Goal: Navigation & Orientation: Find specific page/section

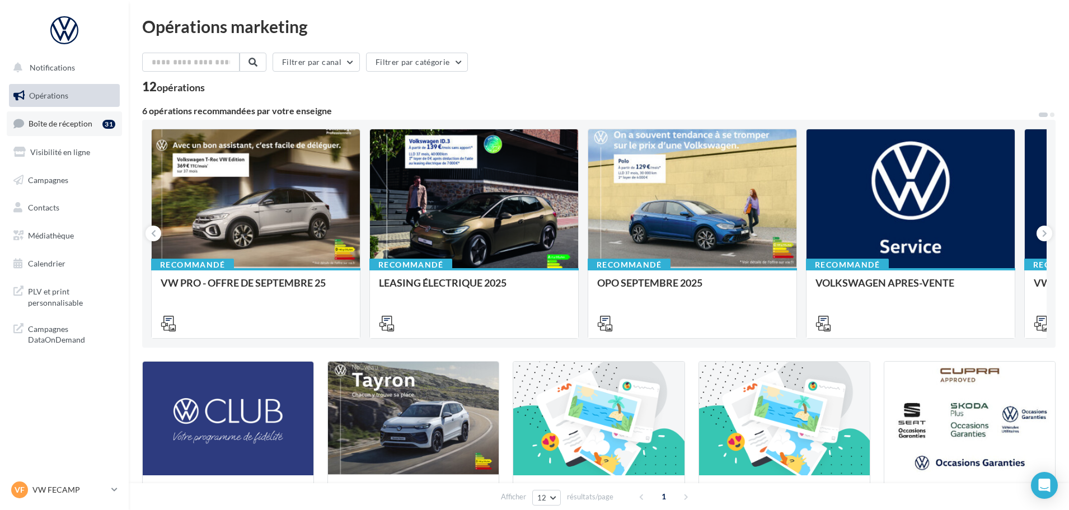
click at [59, 124] on span "Boîte de réception" at bounding box center [61, 124] width 64 height 10
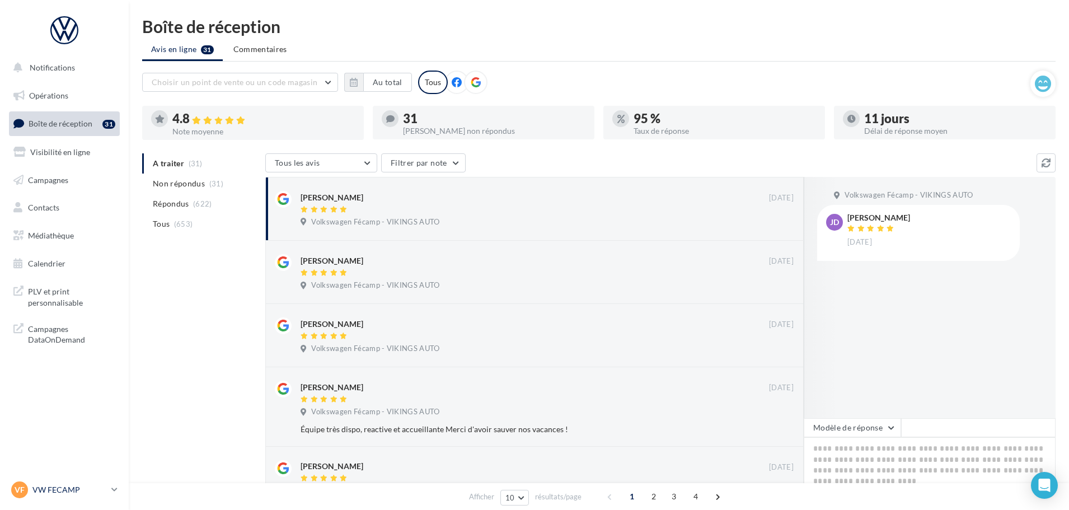
click at [54, 486] on p "VW FECAMP" at bounding box center [69, 489] width 74 height 11
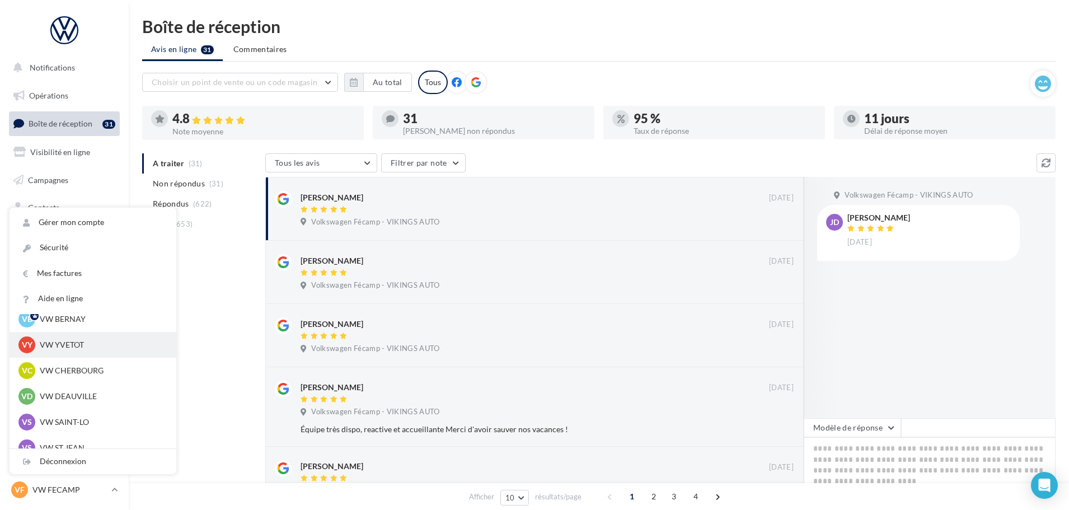
scroll to position [56, 0]
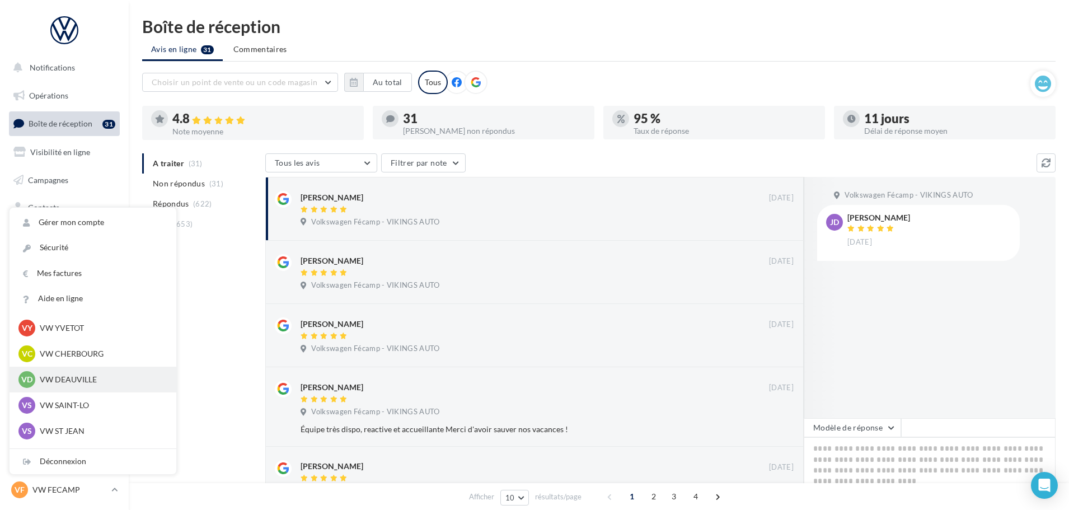
click at [78, 373] on div "VD VW DEAUVILLE vw-touq-vau" at bounding box center [92, 379] width 149 height 17
click at [76, 377] on p "VW DEAUVILLE" at bounding box center [101, 379] width 123 height 11
